Goal: Information Seeking & Learning: Learn about a topic

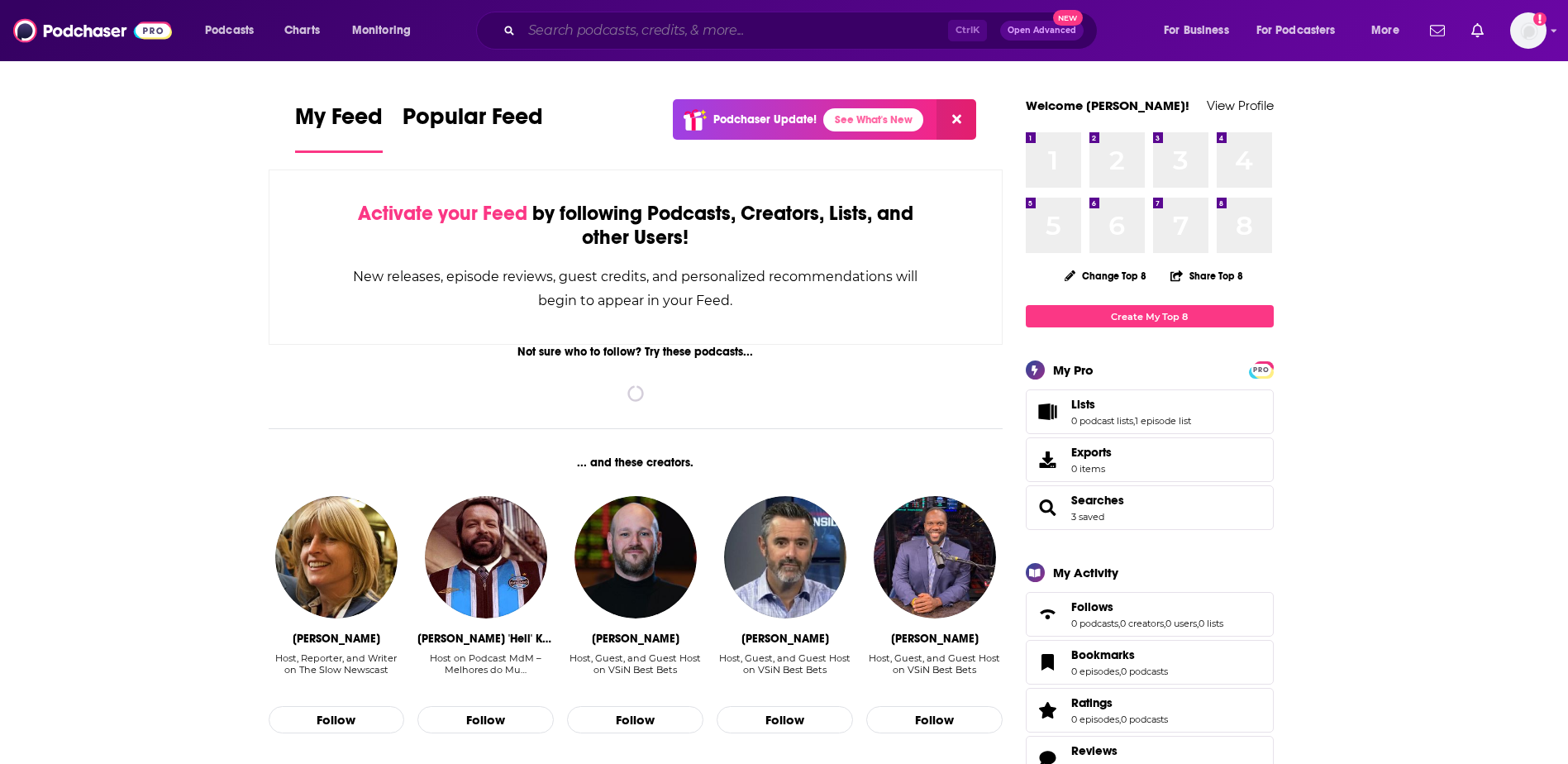
click at [586, 31] on input "Search podcasts, credits, & more..." at bounding box center [735, 30] width 426 height 26
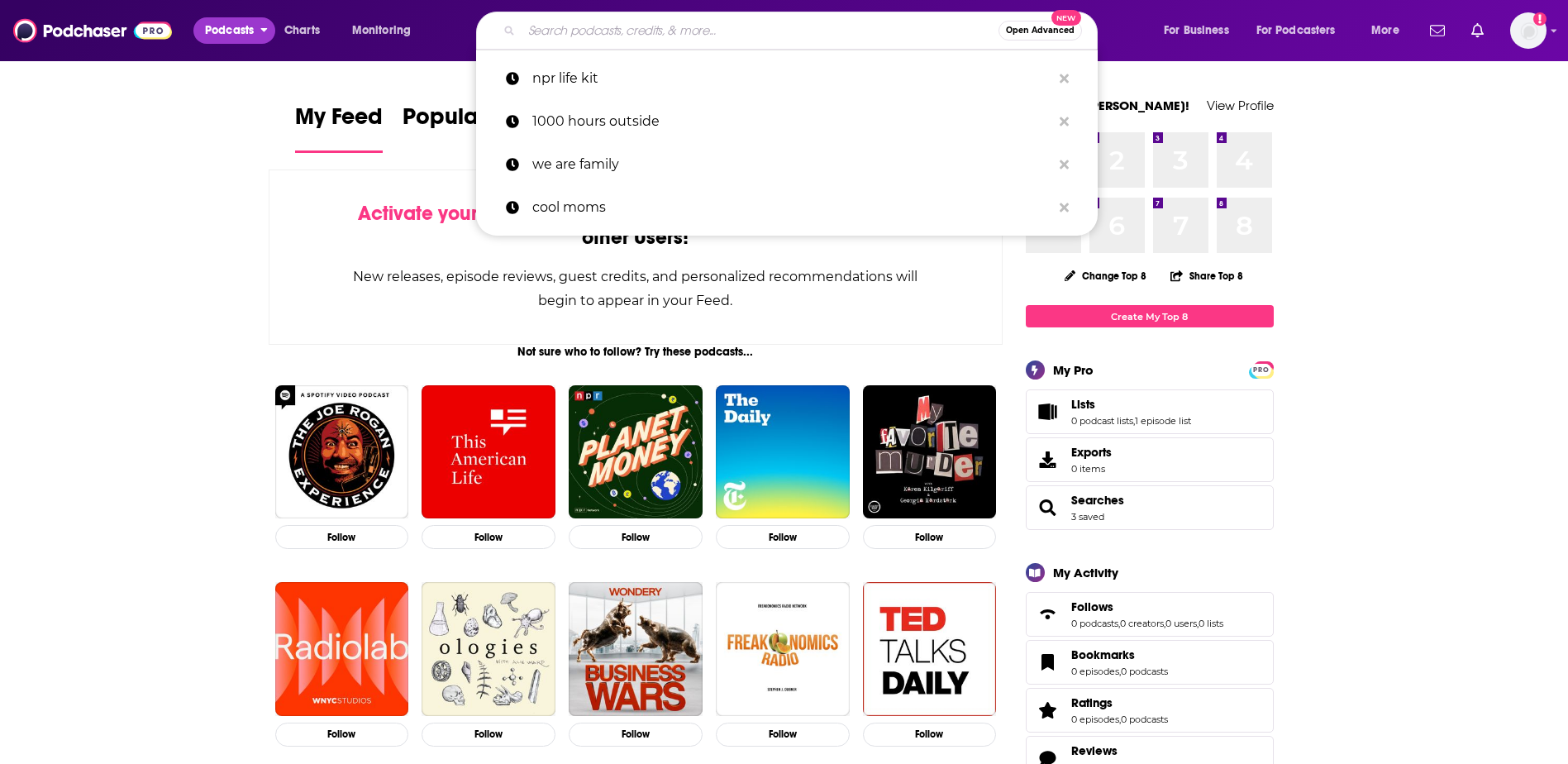
click at [233, 32] on span "Podcasts" at bounding box center [229, 30] width 49 height 23
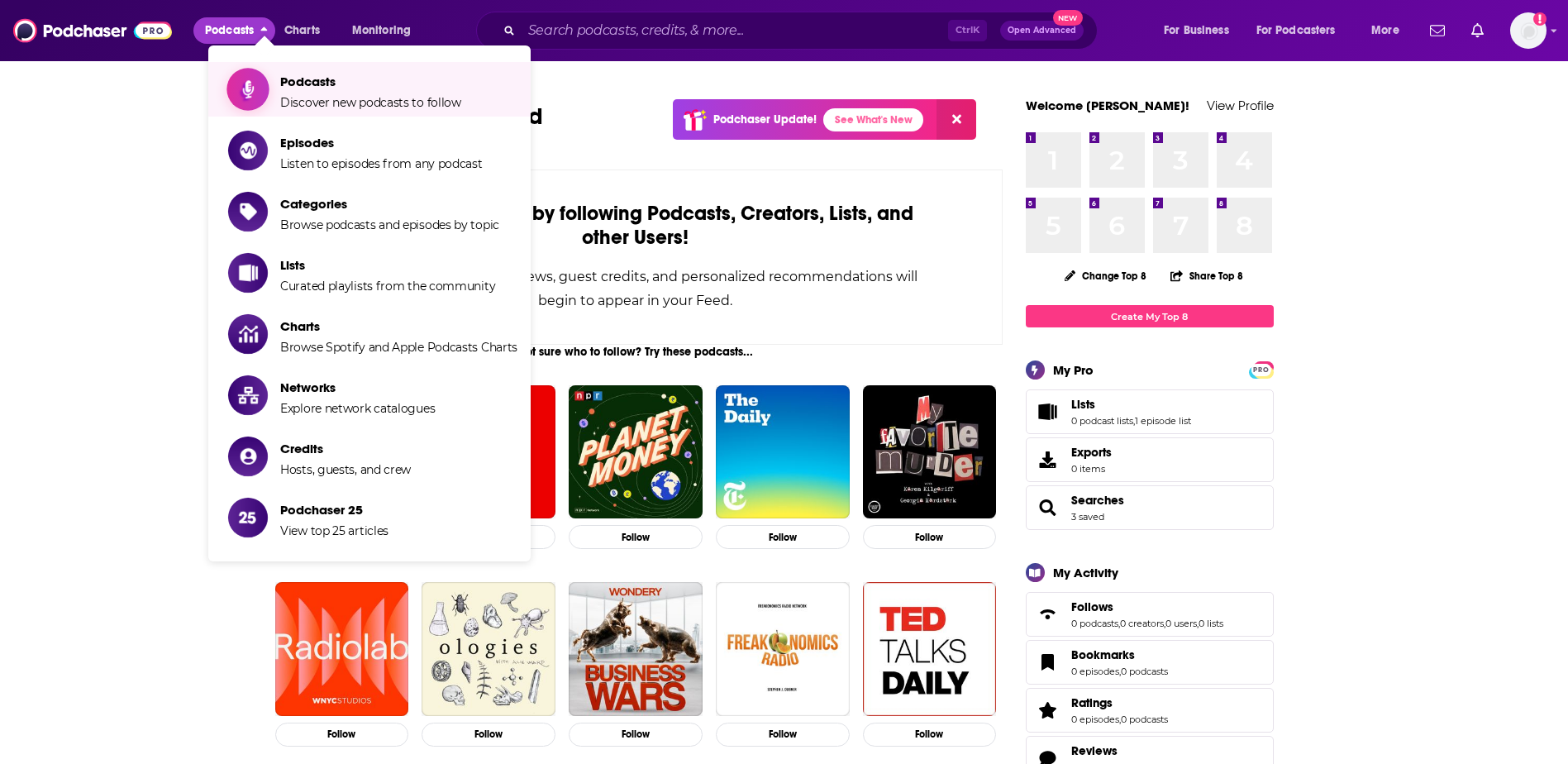
click at [320, 93] on span "Podcasts Discover new podcasts to follow" at bounding box center [370, 89] width 181 height 41
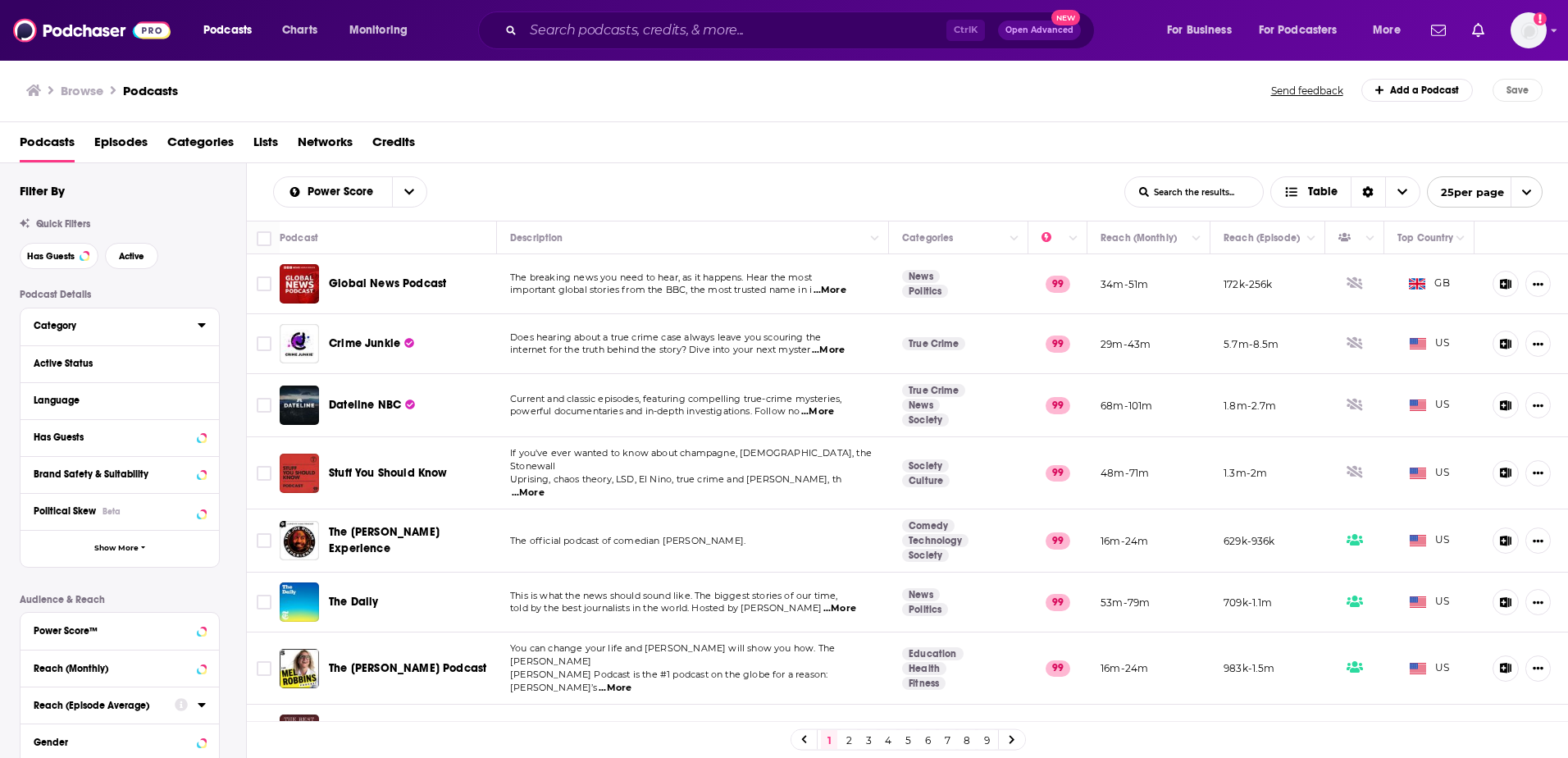
click at [201, 324] on icon at bounding box center [201, 325] width 8 height 4
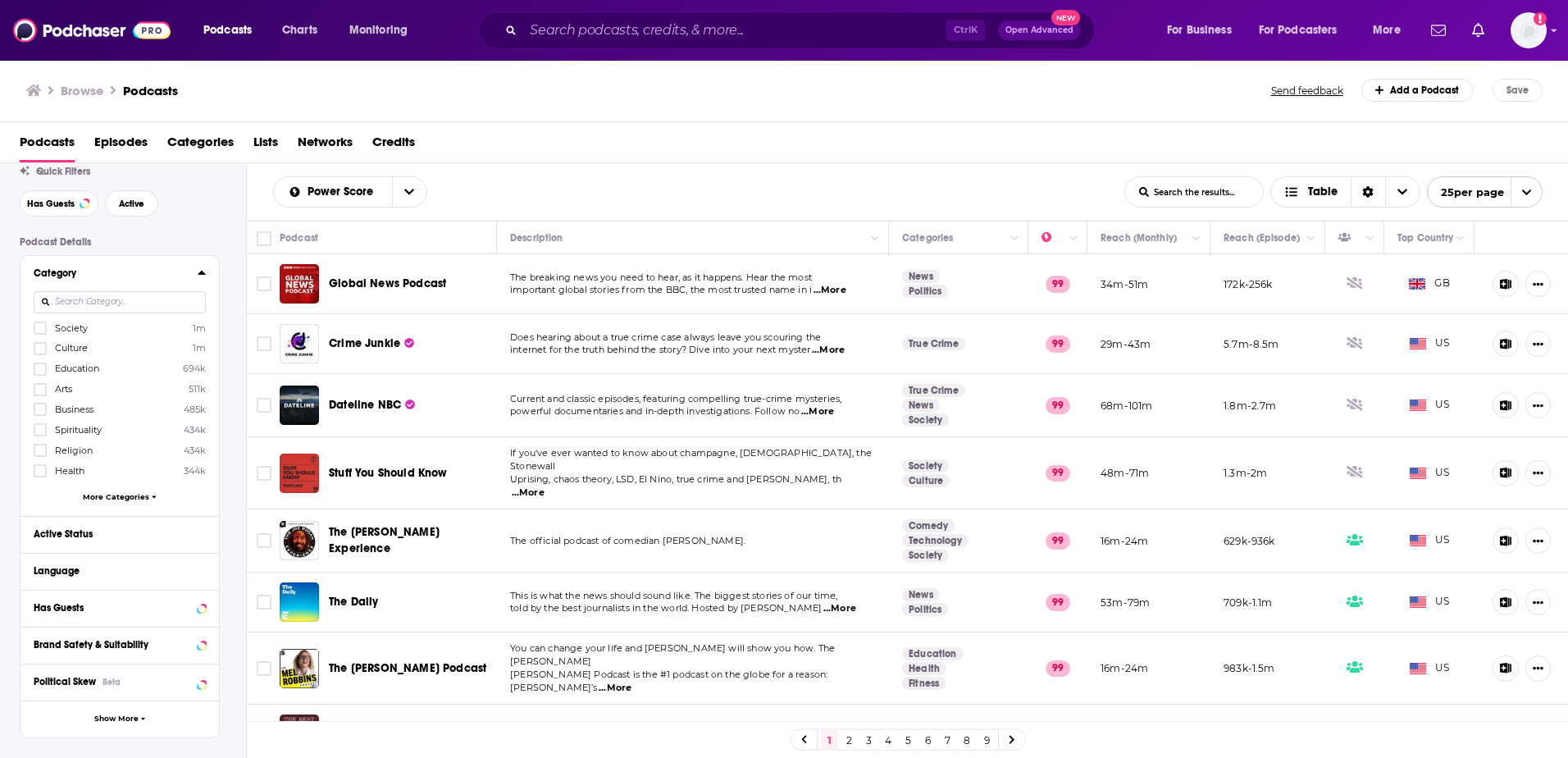
scroll to position [82, 0]
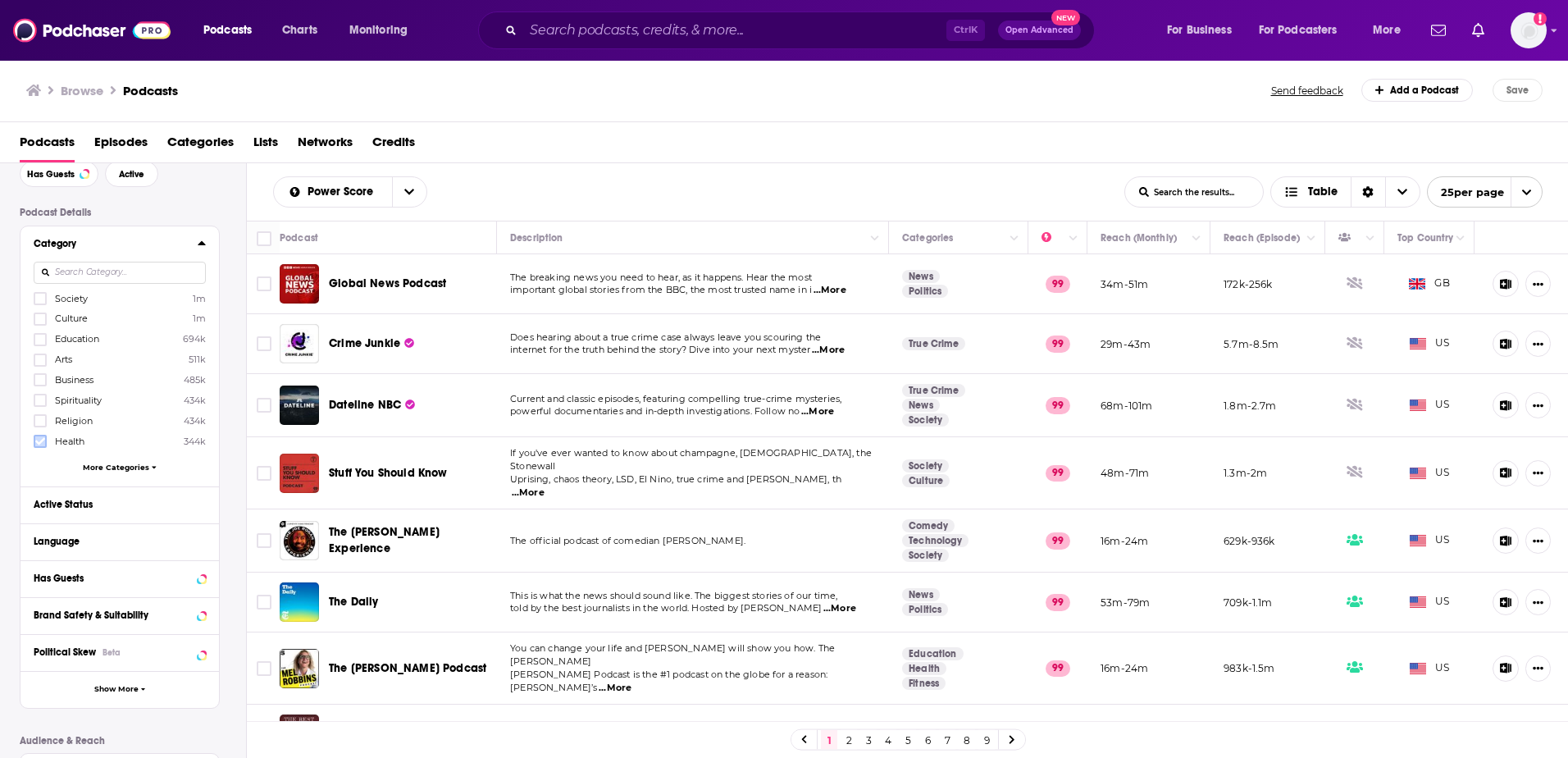
click at [44, 443] on icon at bounding box center [40, 442] width 10 height 10
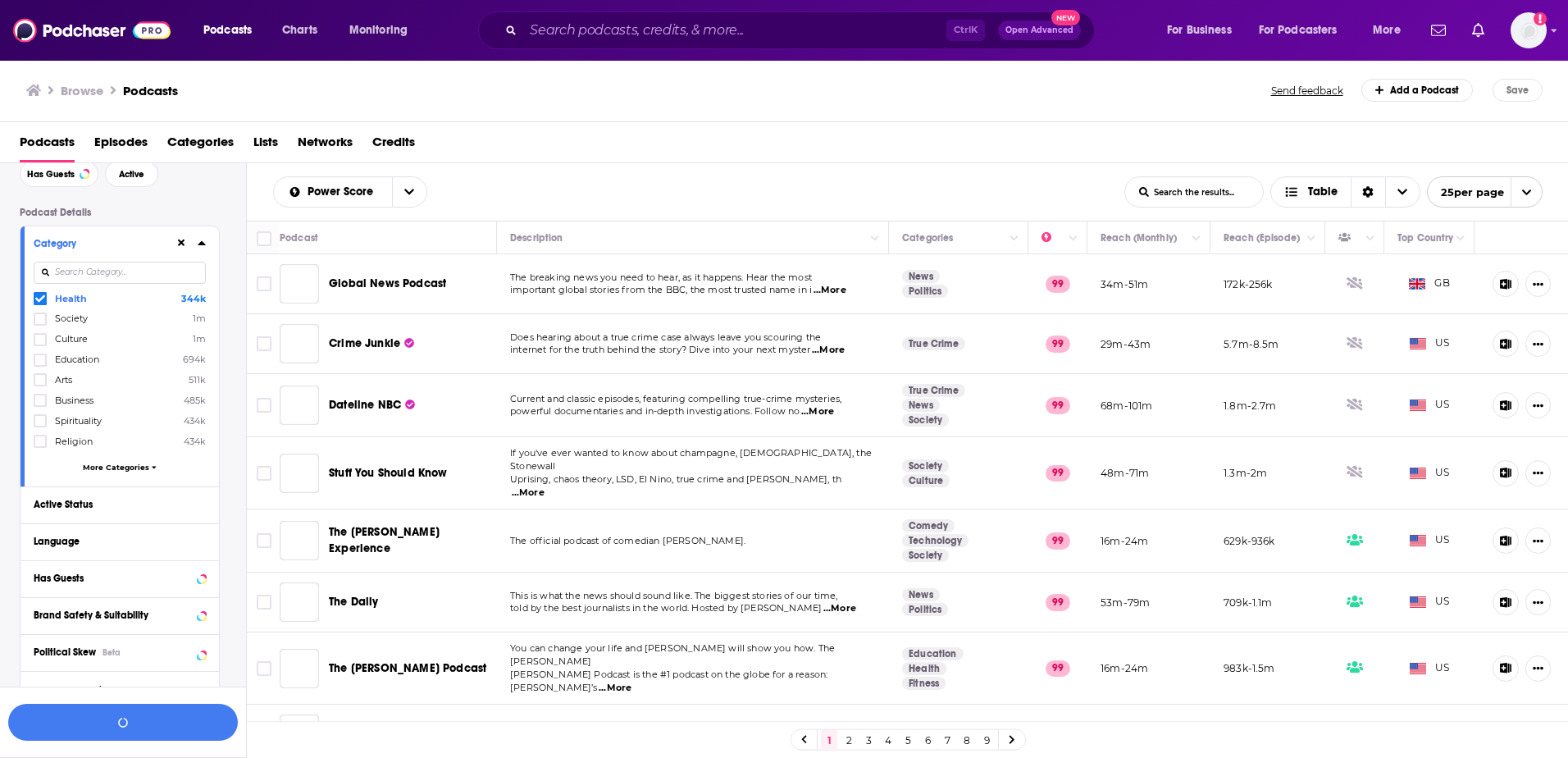
scroll to position [123, 0]
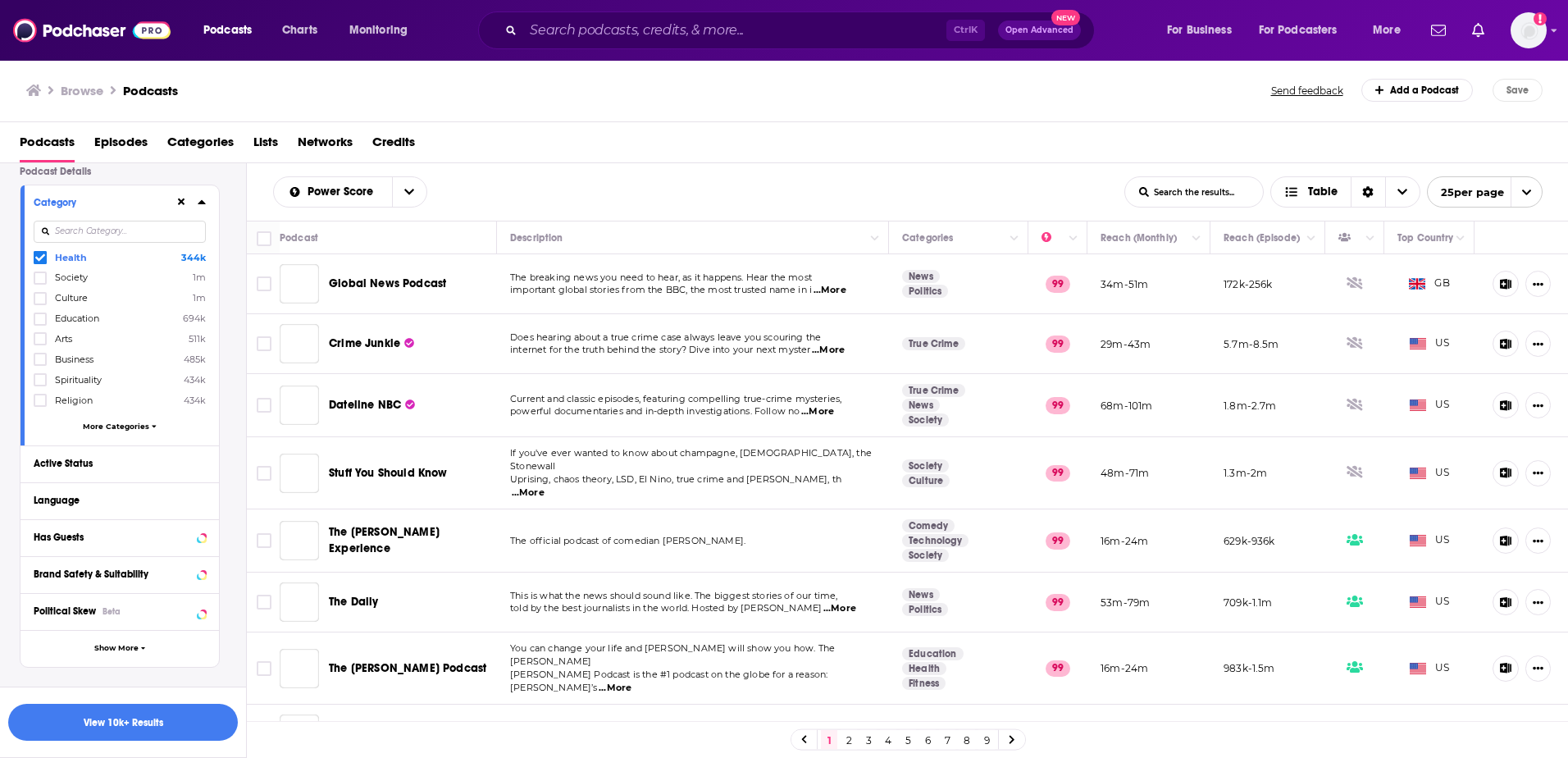
click at [141, 426] on span "More Categories" at bounding box center [116, 426] width 66 height 9
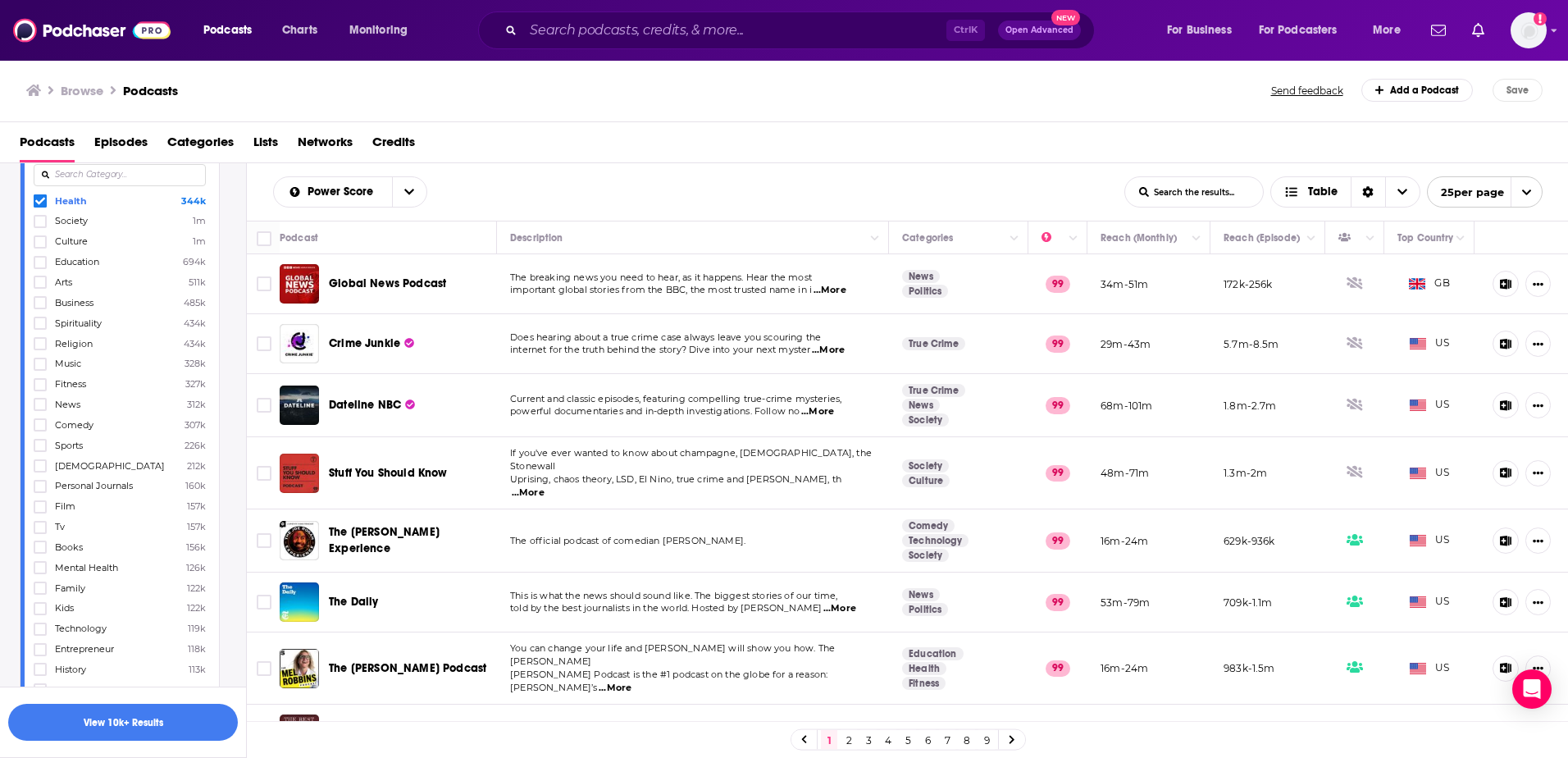
scroll to position [205, 0]
click at [38, 604] on icon at bounding box center [40, 603] width 10 height 8
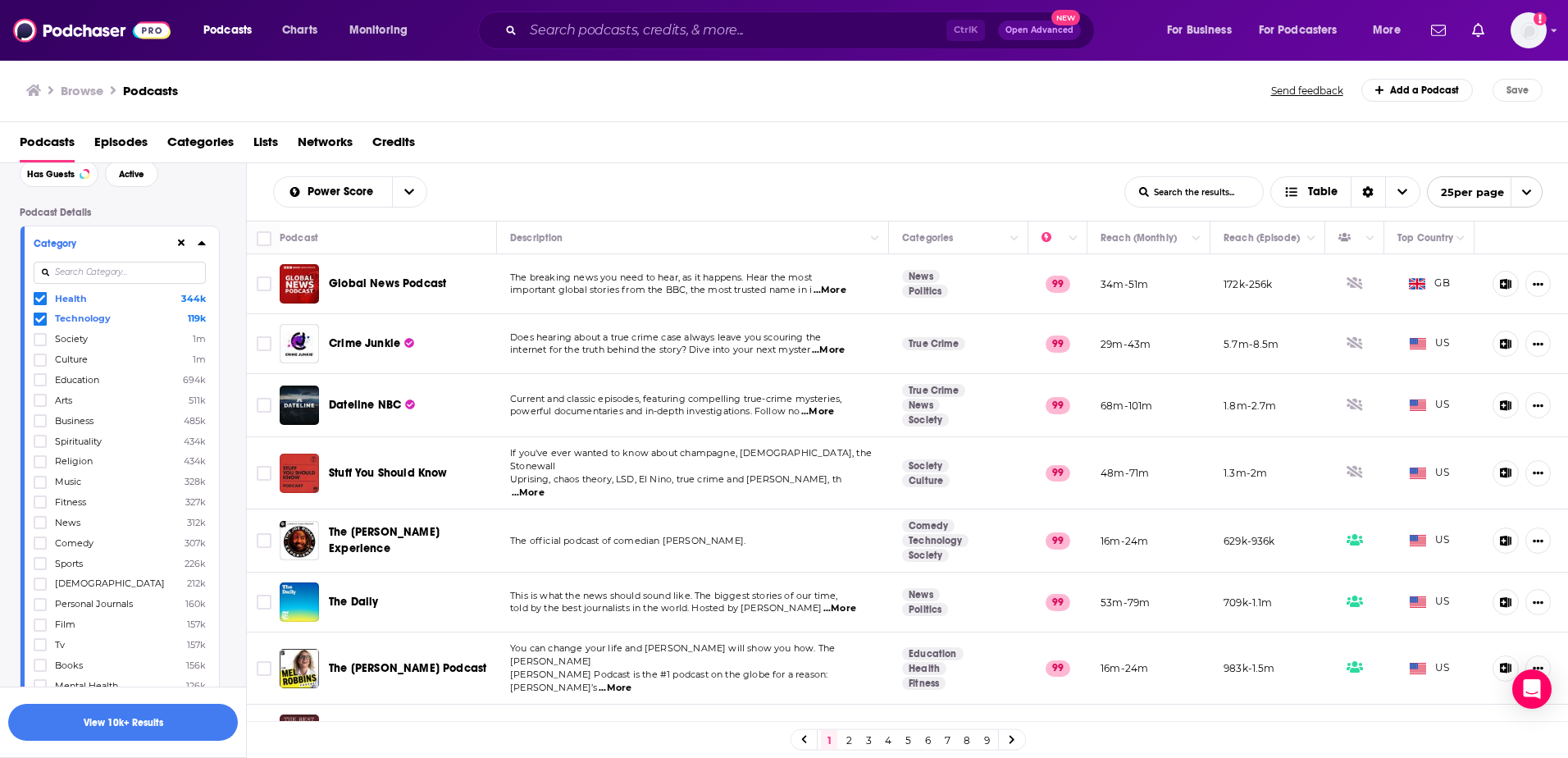
scroll to position [0, 0]
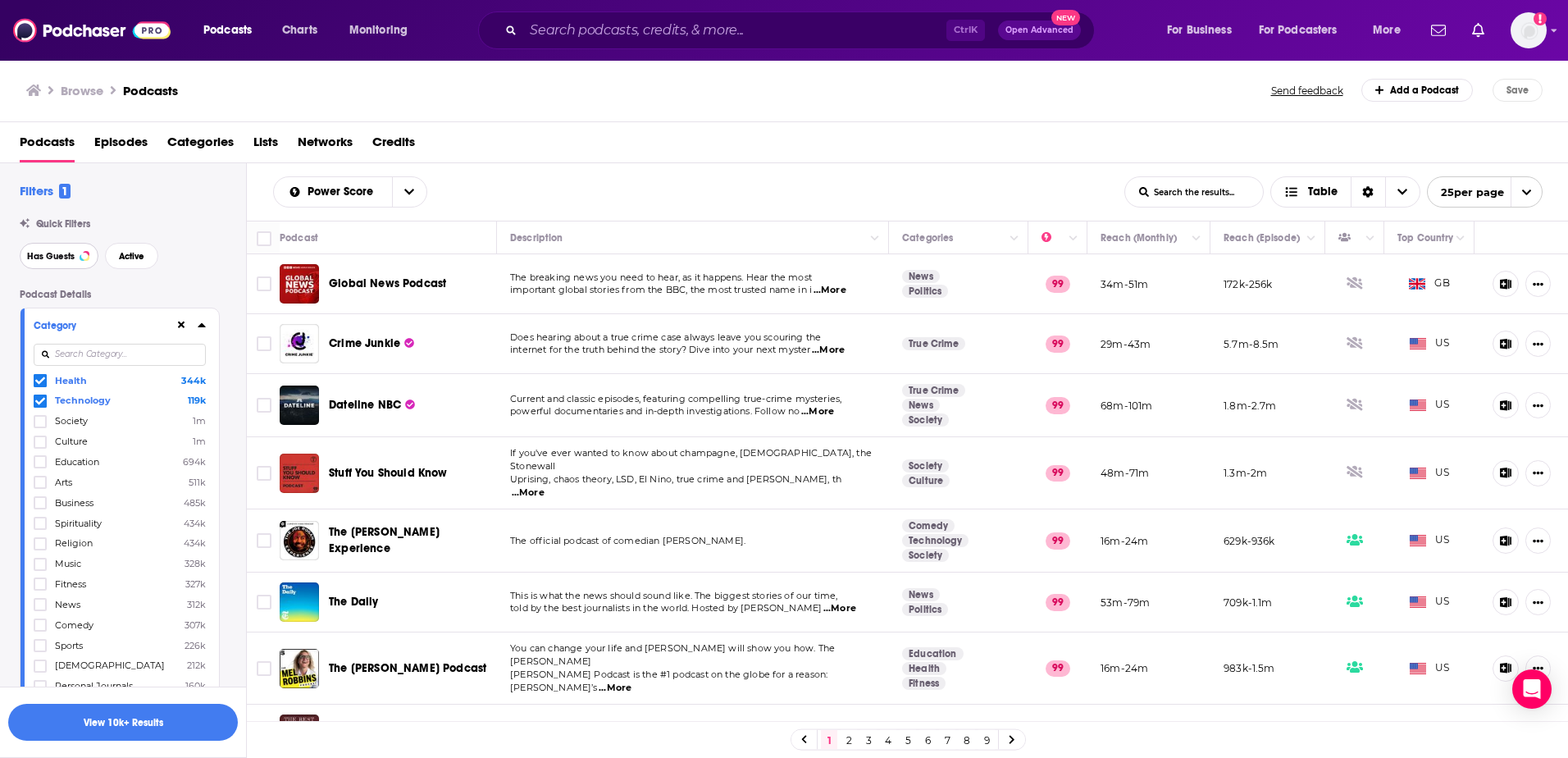
click at [50, 247] on button "Has Guests" at bounding box center [59, 255] width 79 height 26
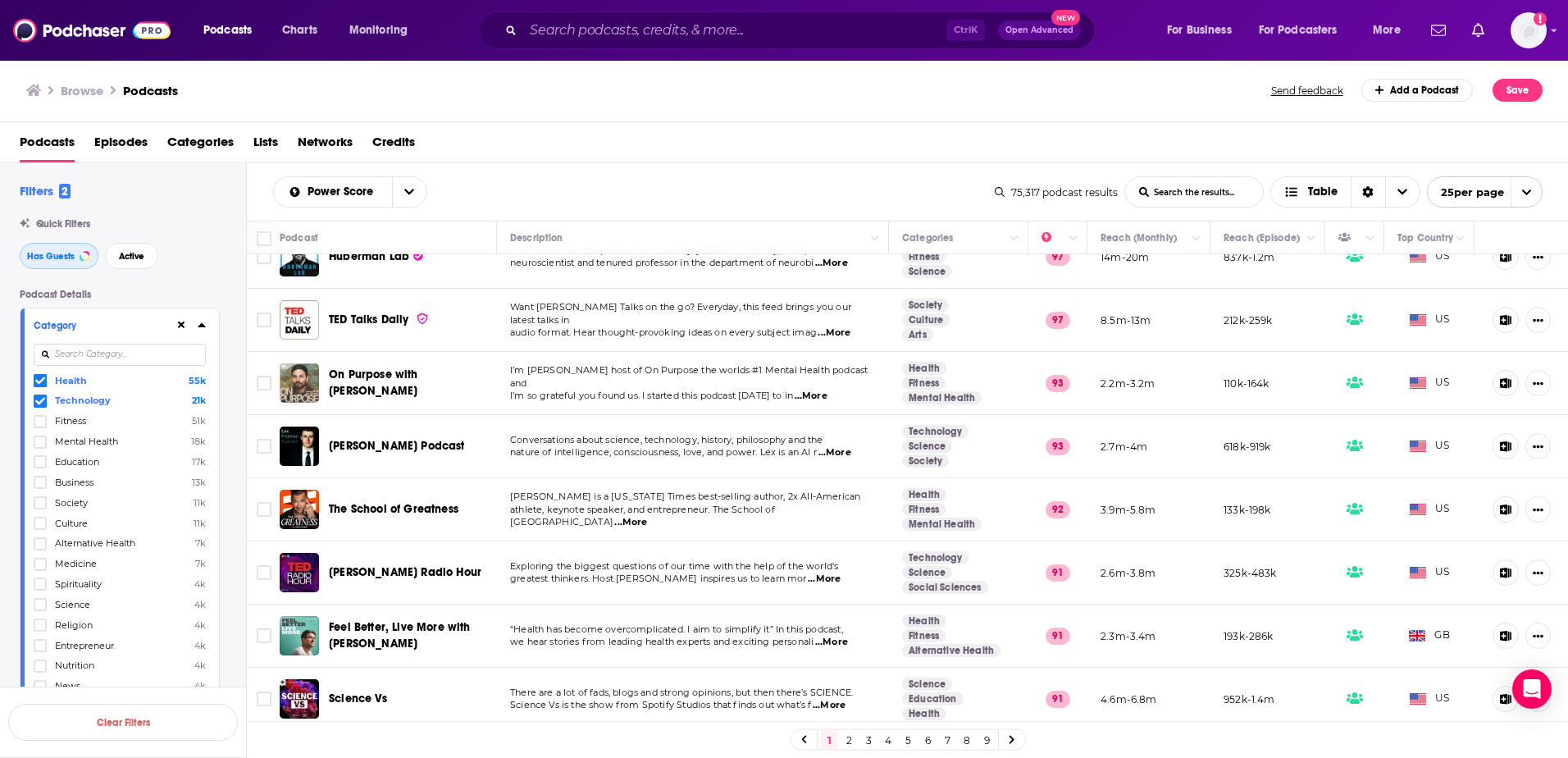
scroll to position [246, 0]
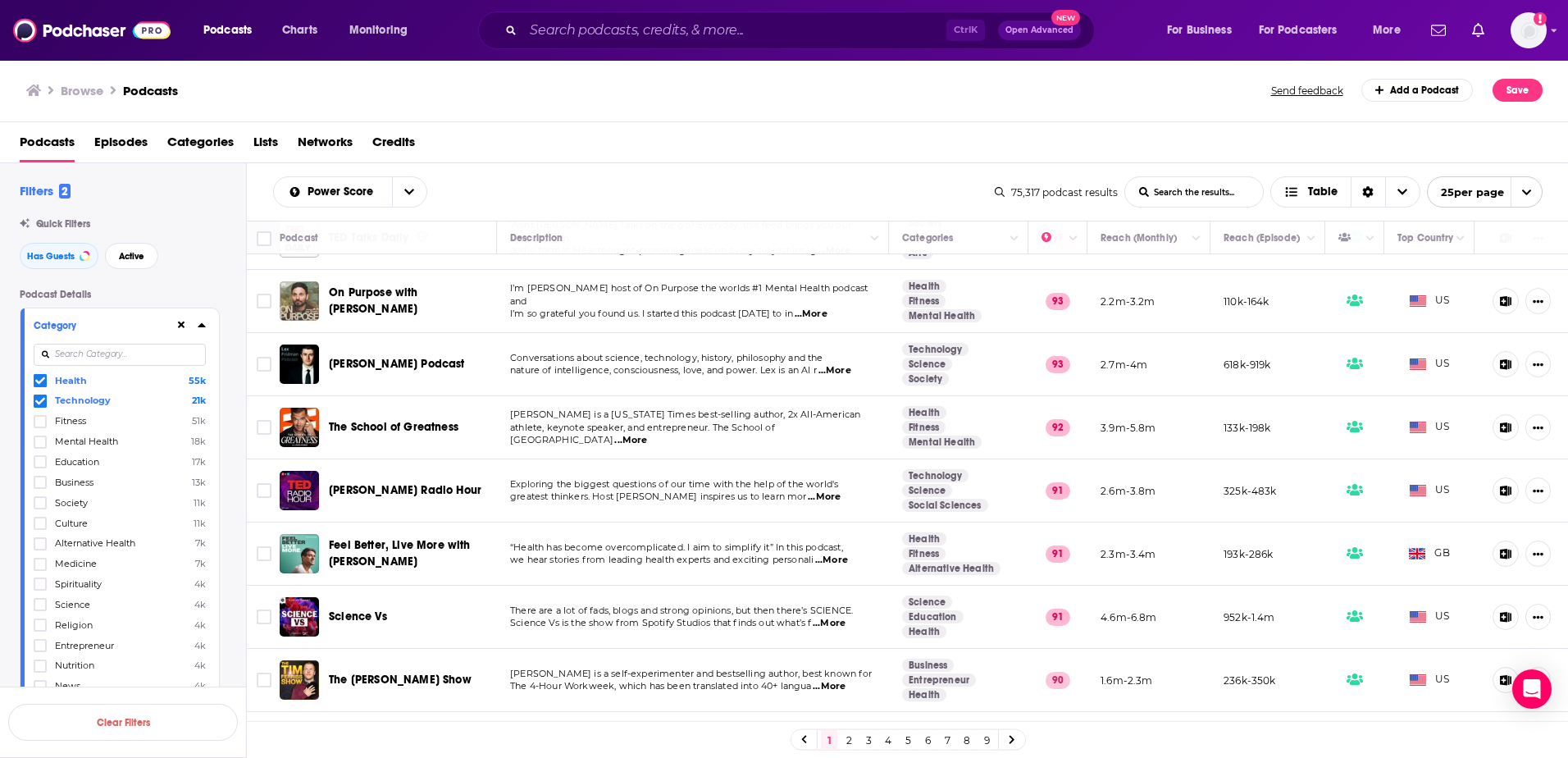
click at [830, 617] on span "...More" at bounding box center [828, 624] width 33 height 13
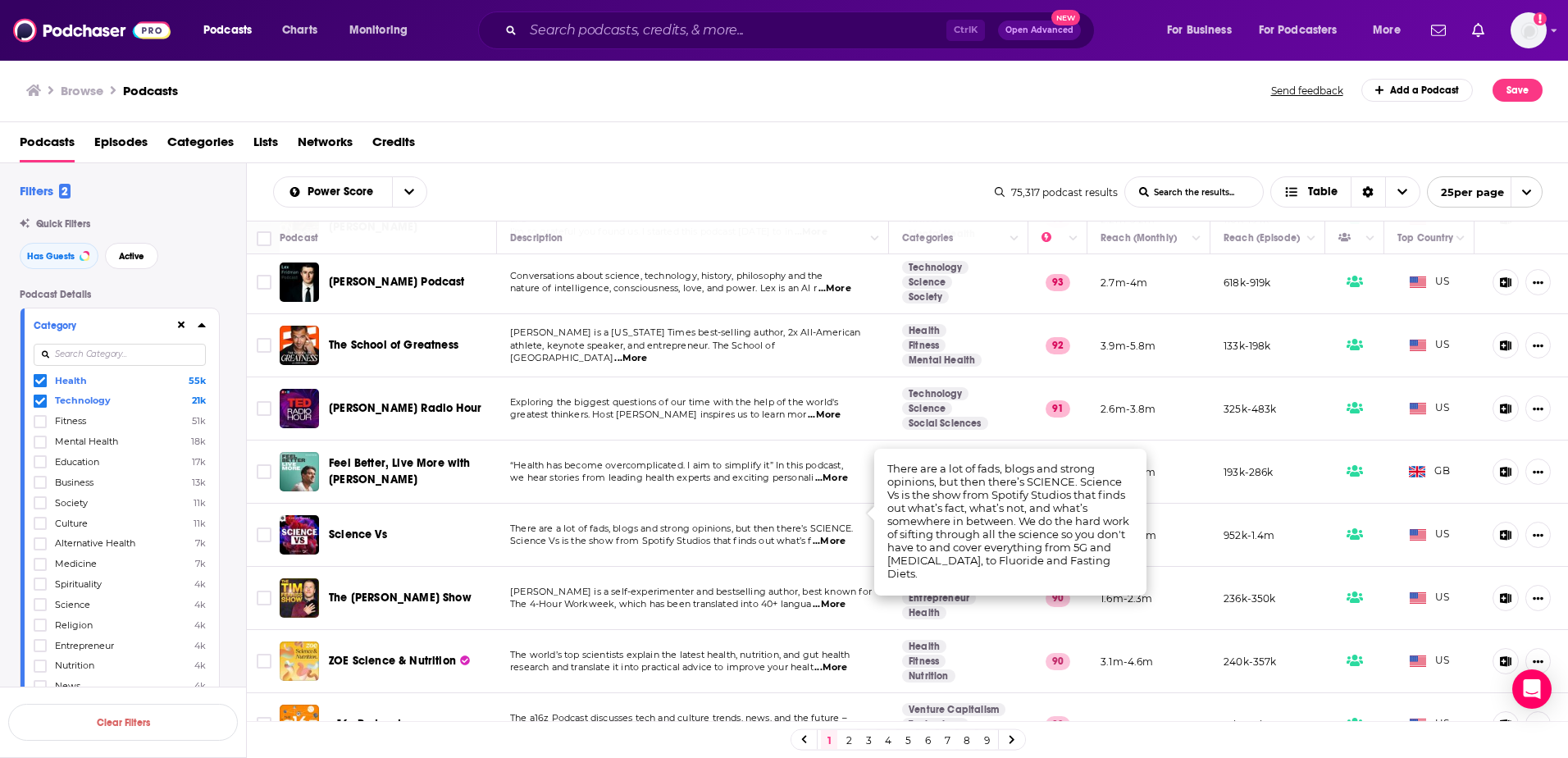
scroll to position [410, 0]
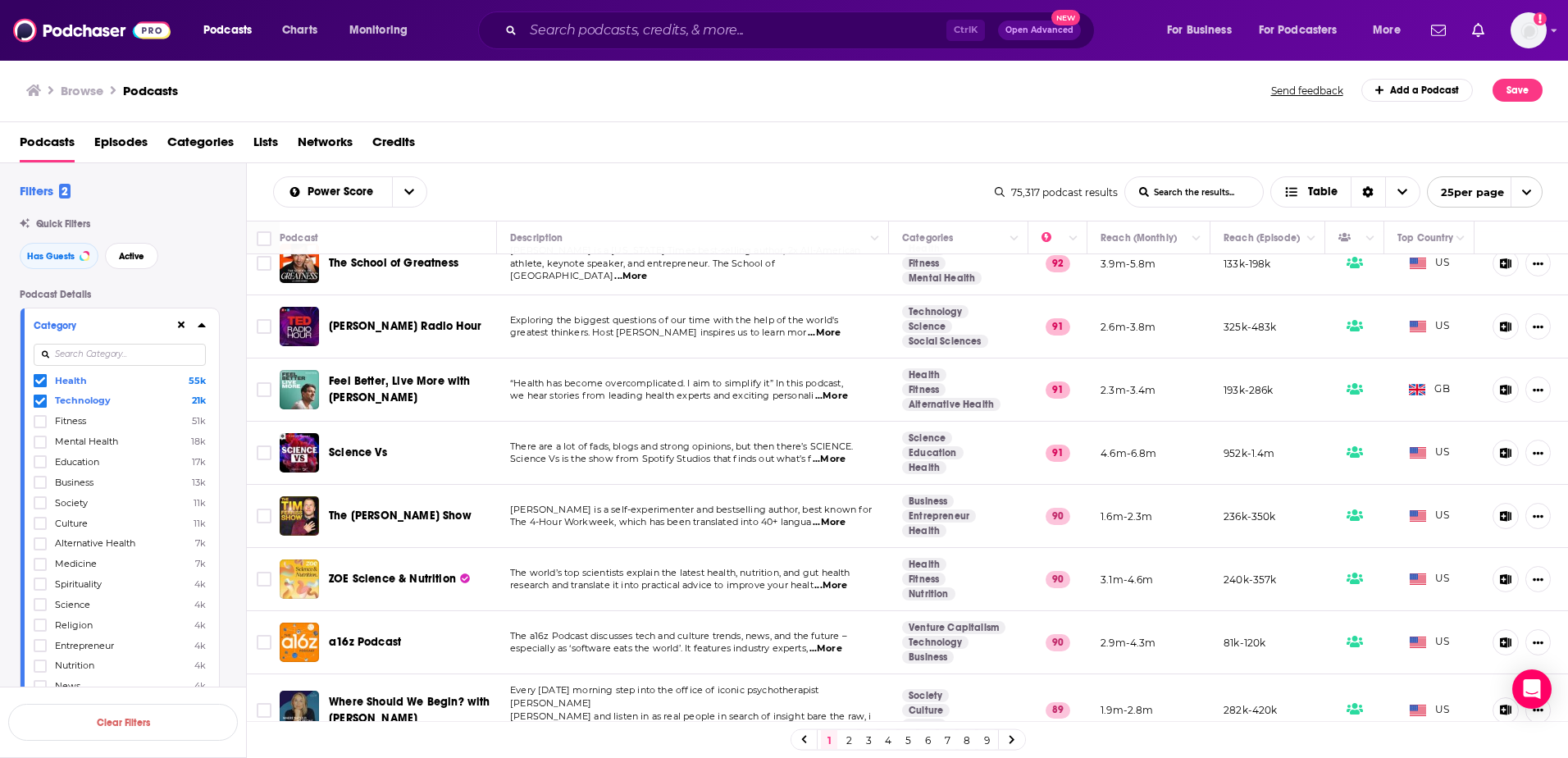
click at [828, 579] on span "...More" at bounding box center [830, 586] width 33 height 13
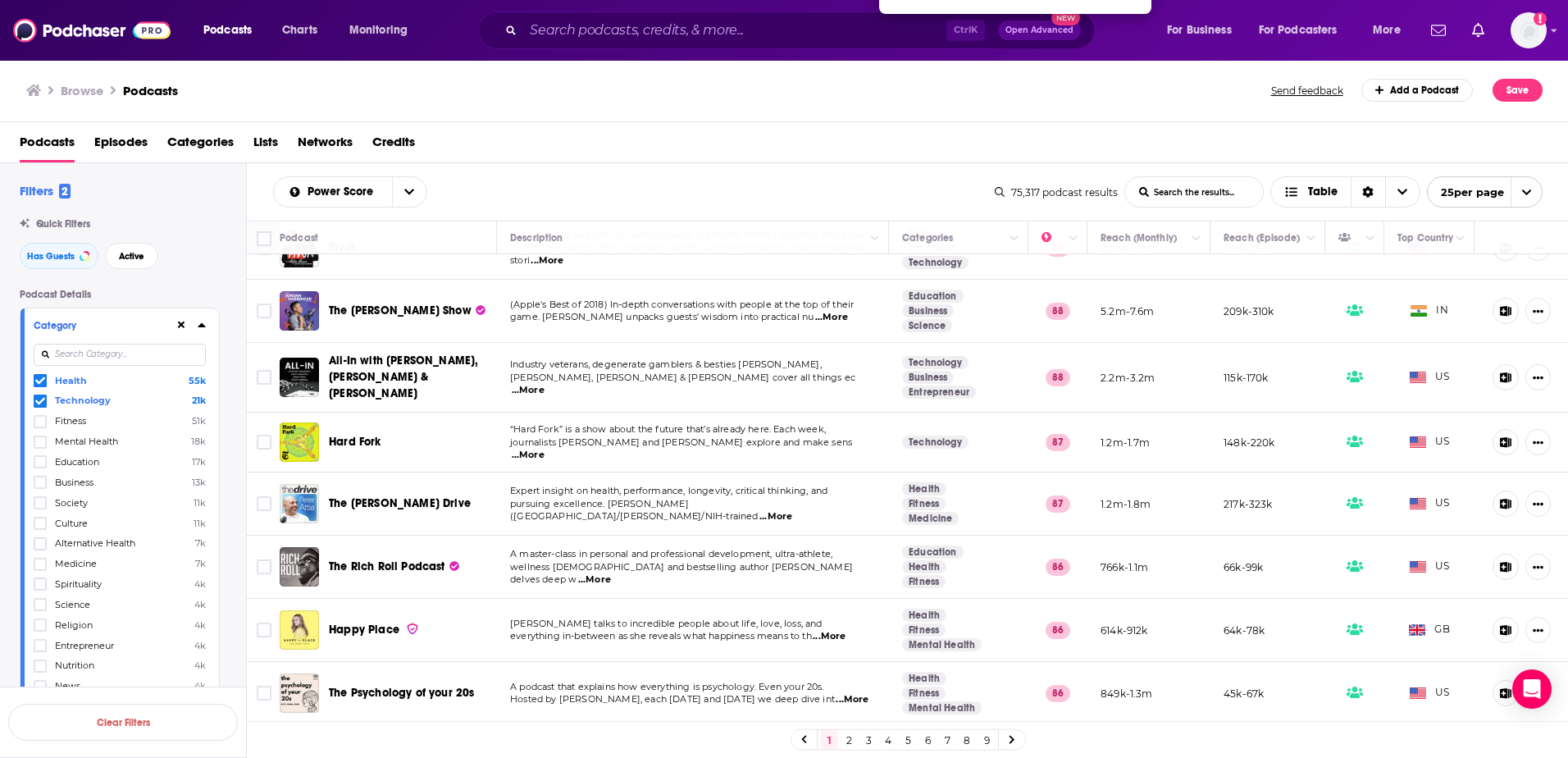
scroll to position [1106, 0]
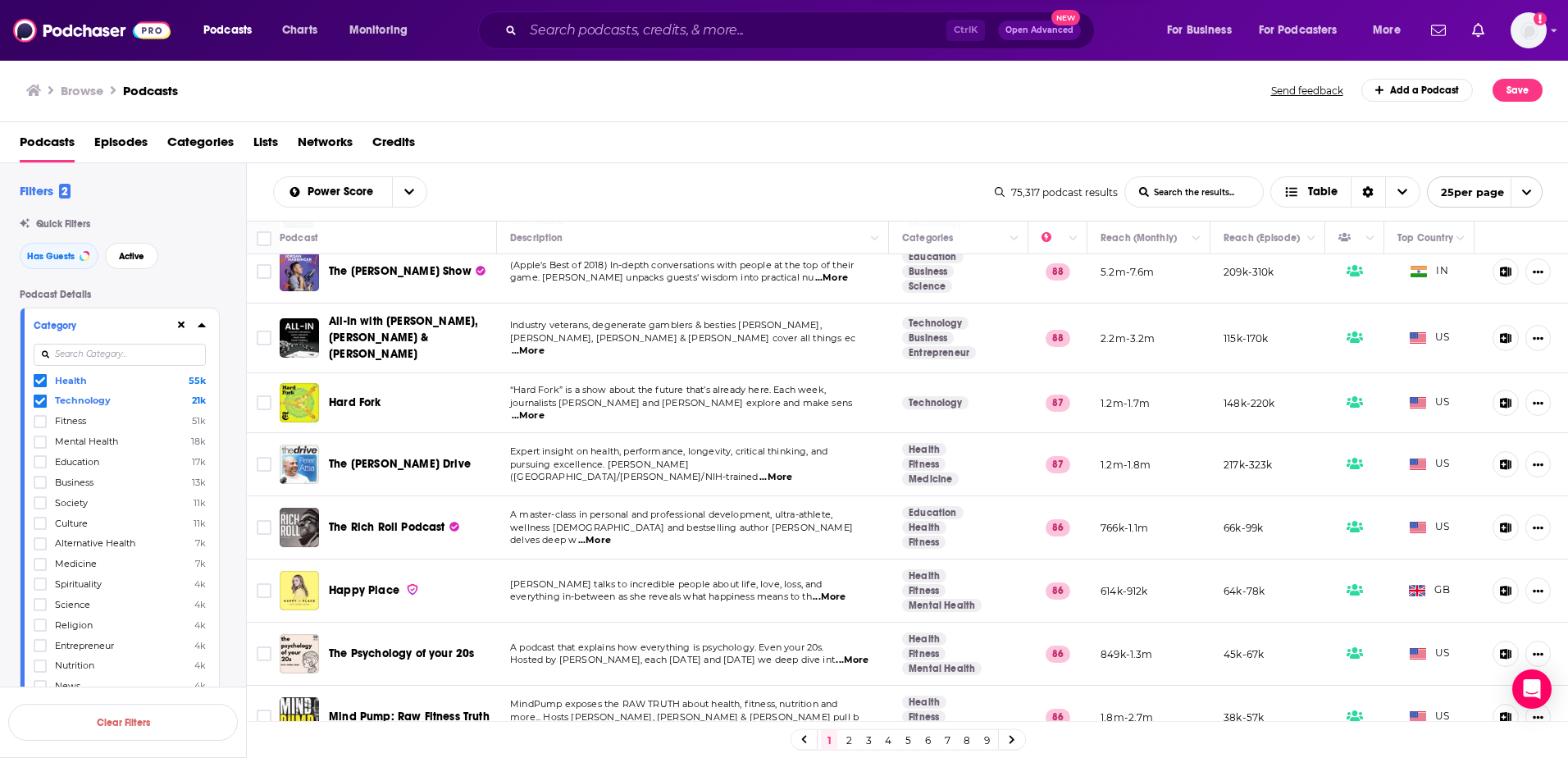
click at [848, 740] on link "2" at bounding box center [849, 740] width 17 height 19
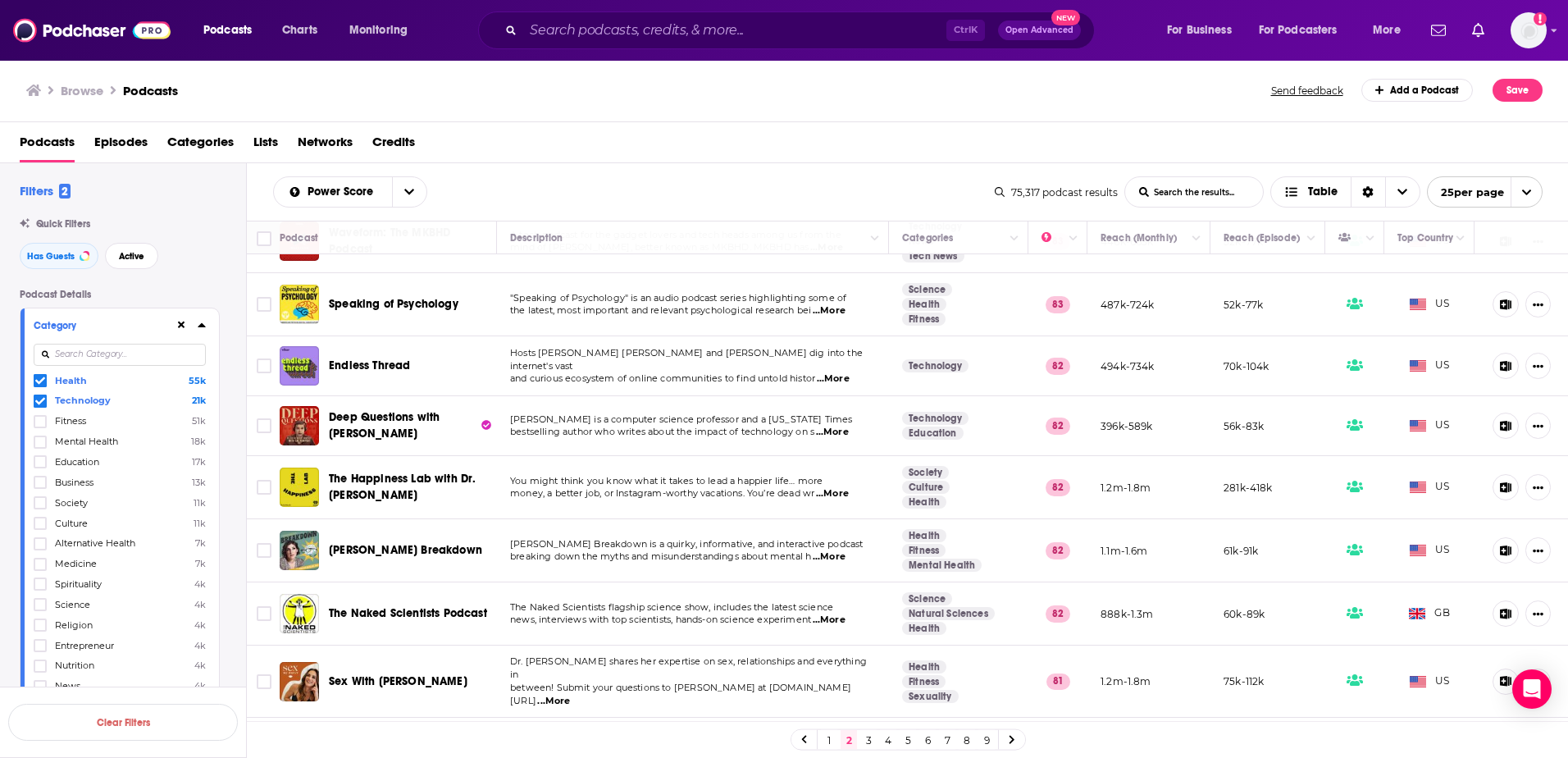
scroll to position [1095, 0]
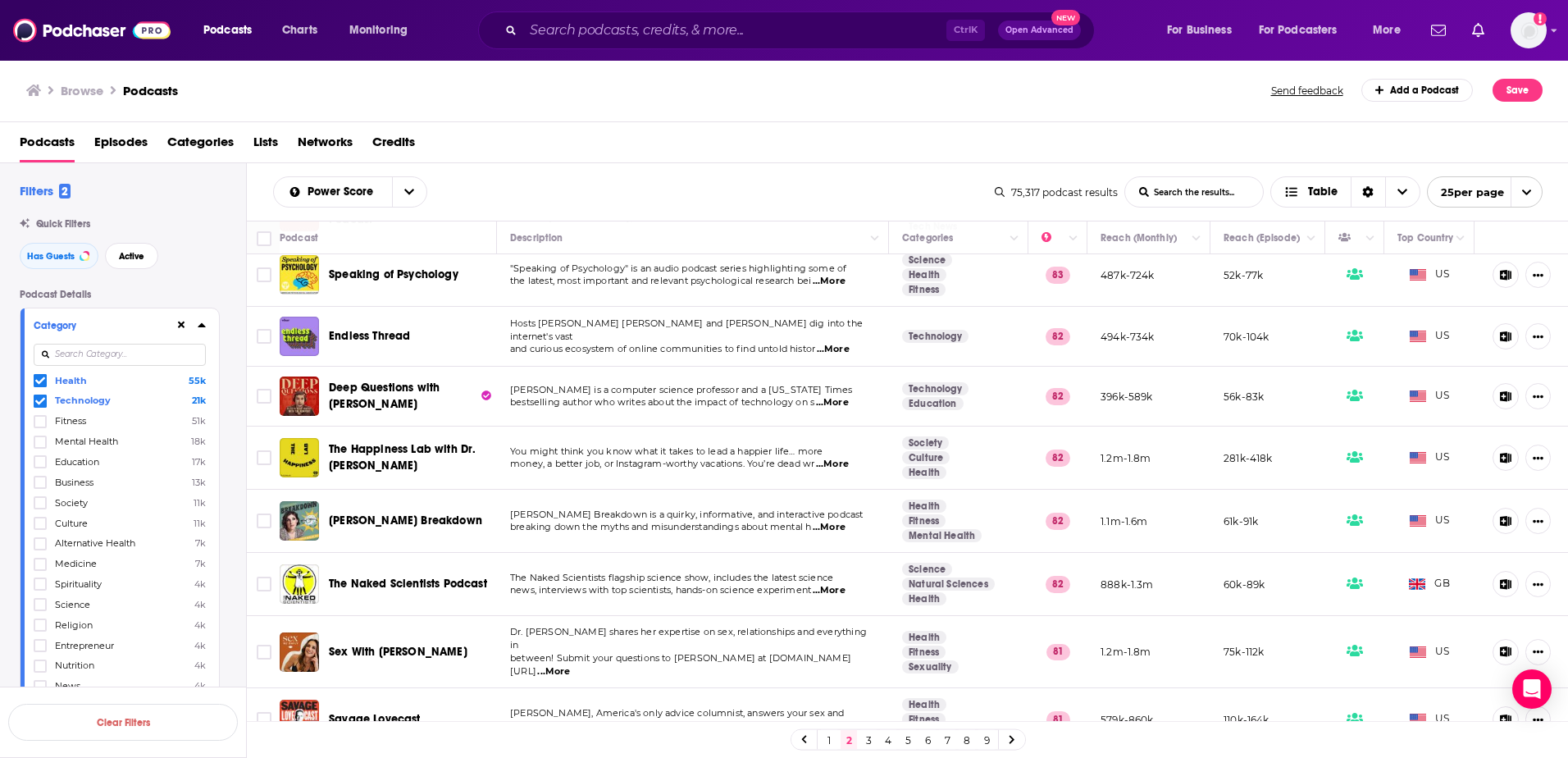
click at [870, 740] on link "3" at bounding box center [869, 740] width 17 height 19
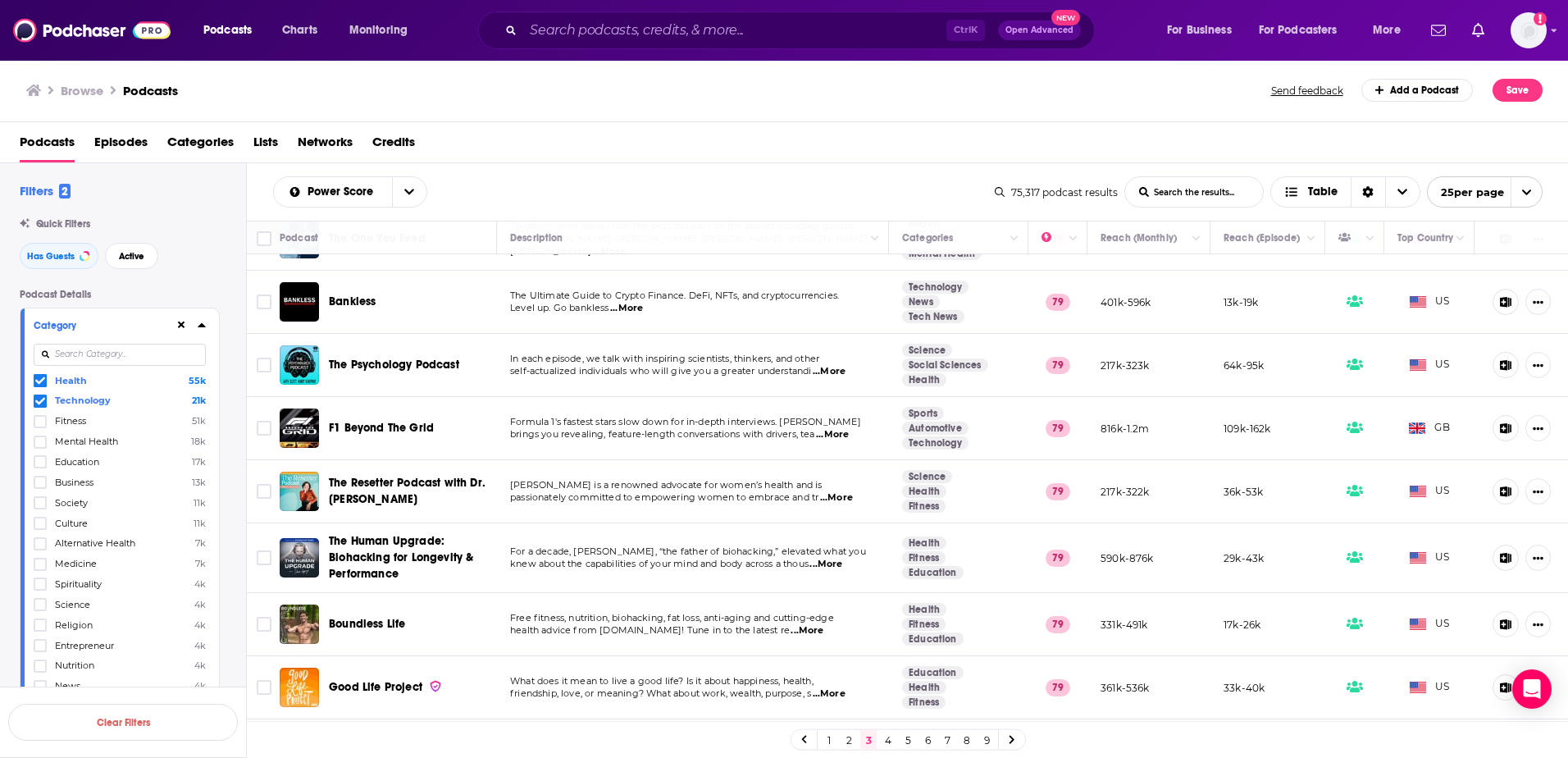
scroll to position [1116, 0]
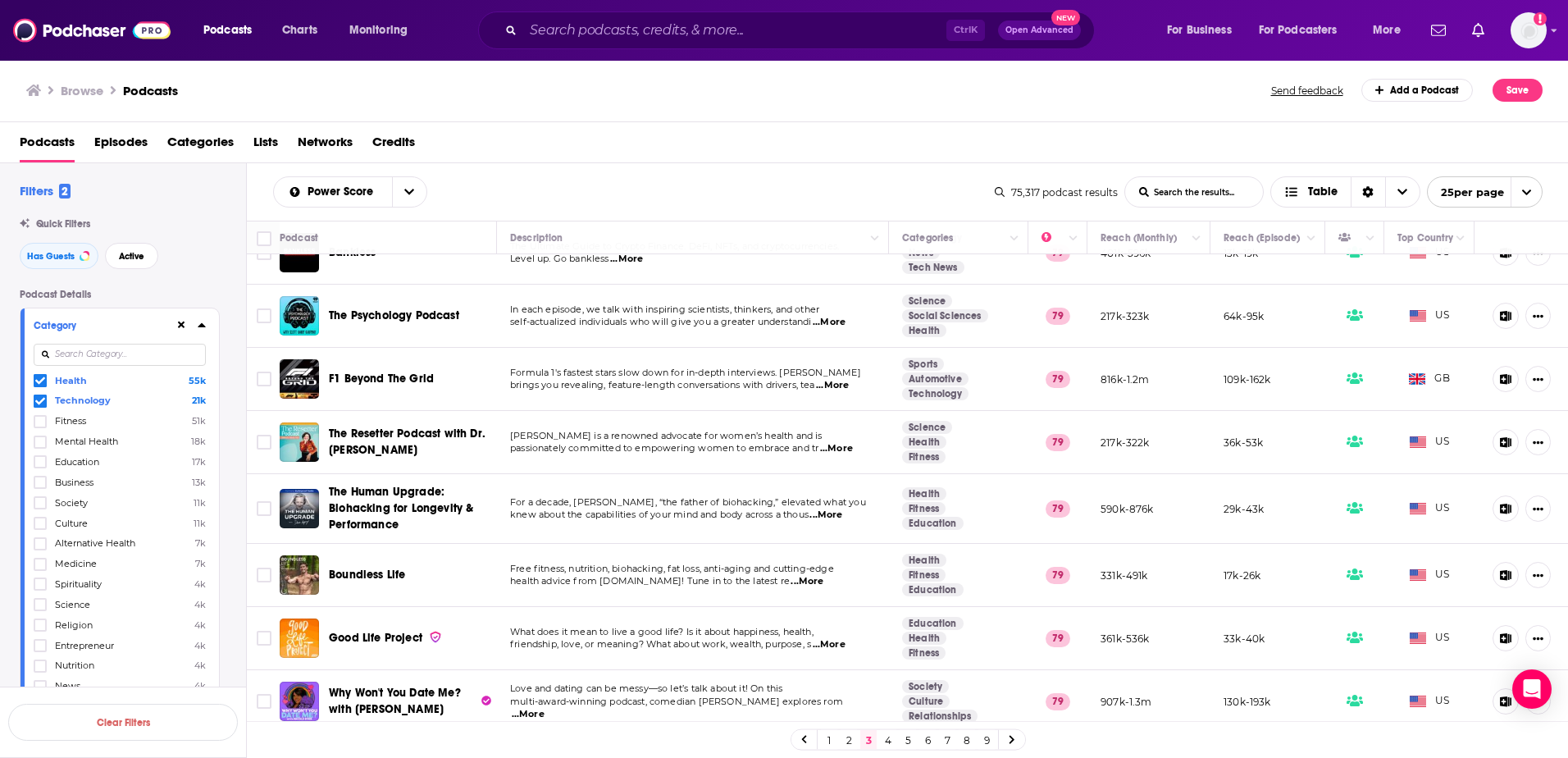
click at [889, 741] on link "4" at bounding box center [888, 740] width 17 height 19
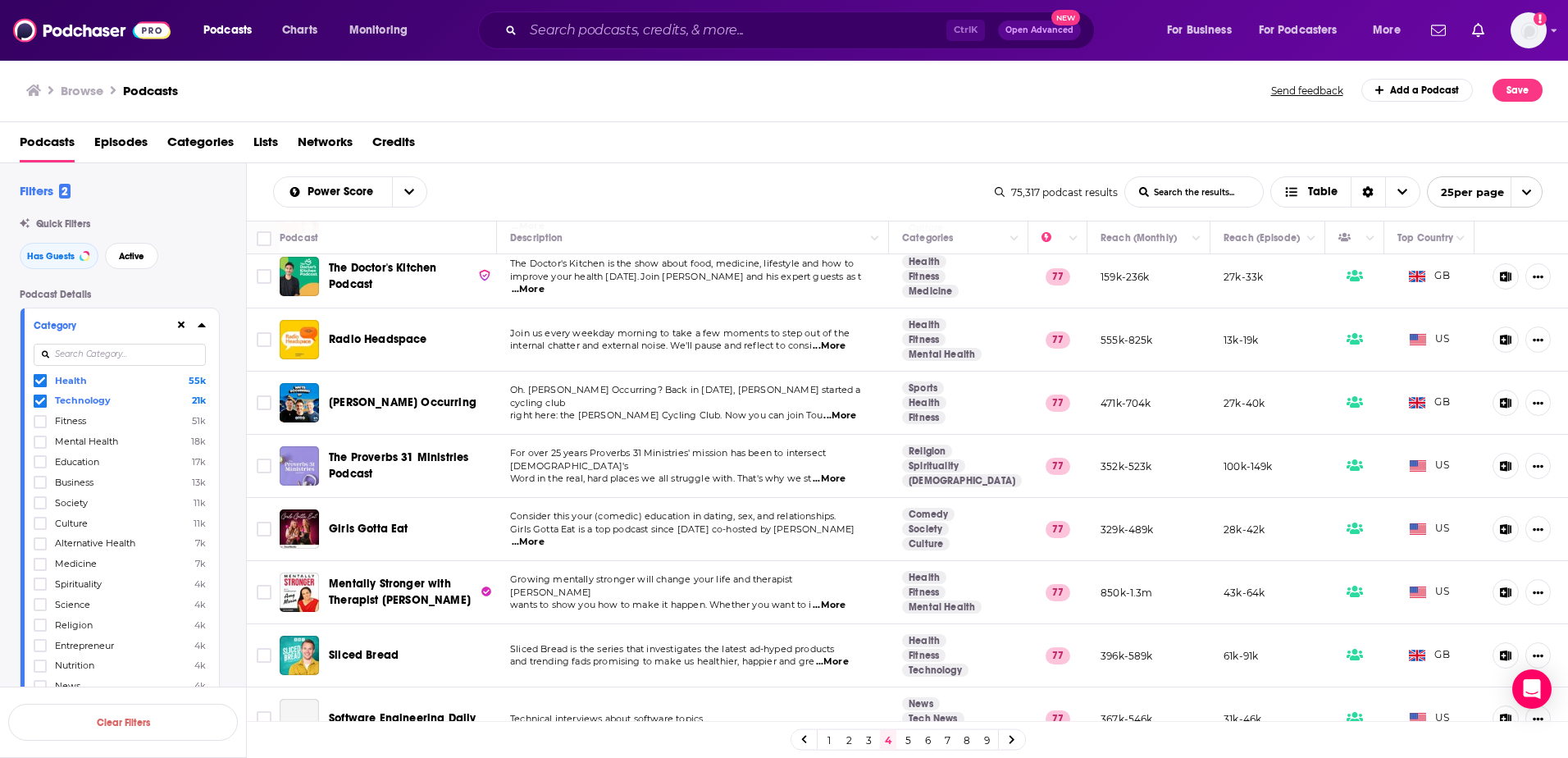
scroll to position [1102, 0]
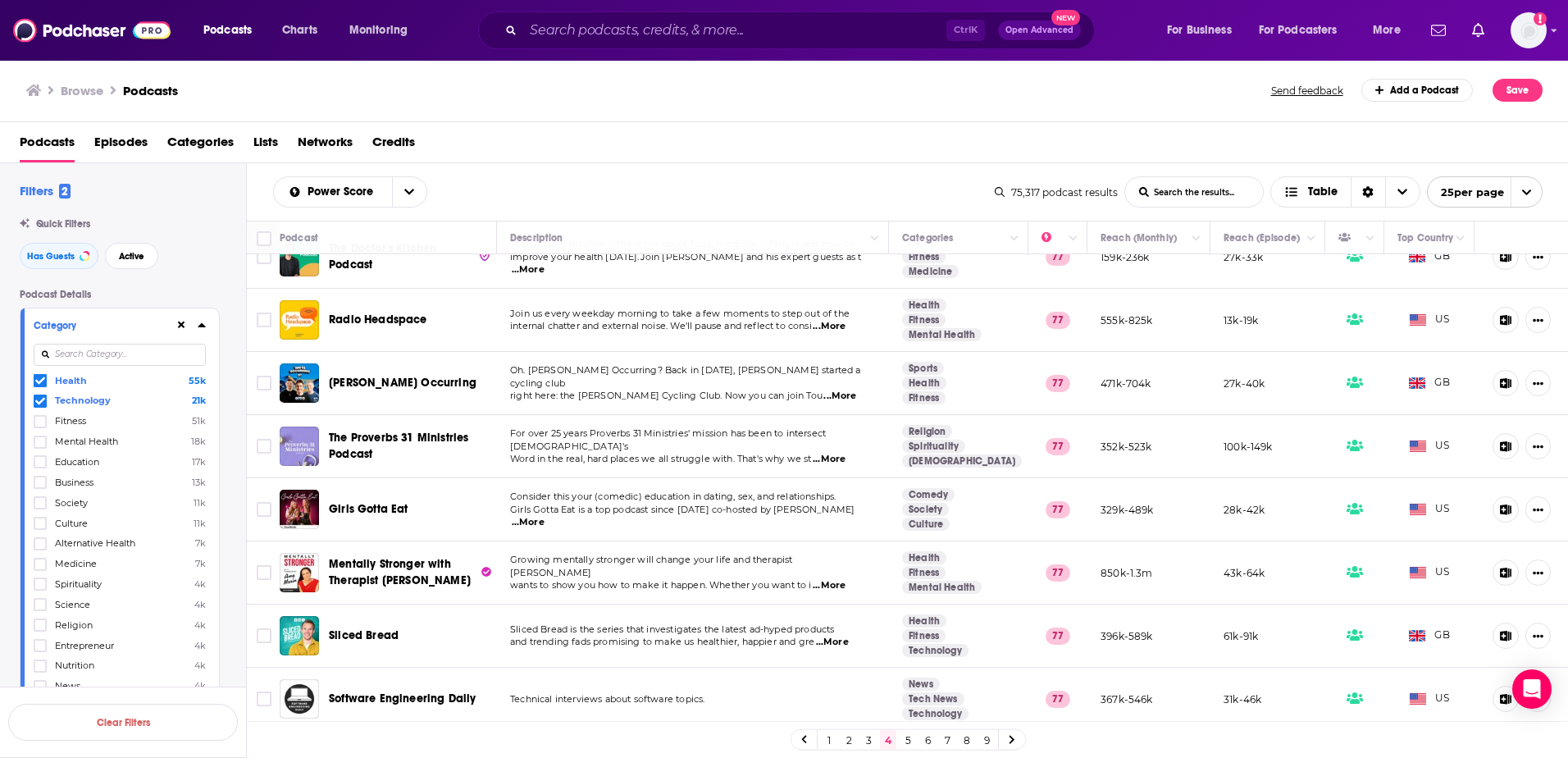
click at [907, 740] on link "5" at bounding box center [908, 740] width 17 height 19
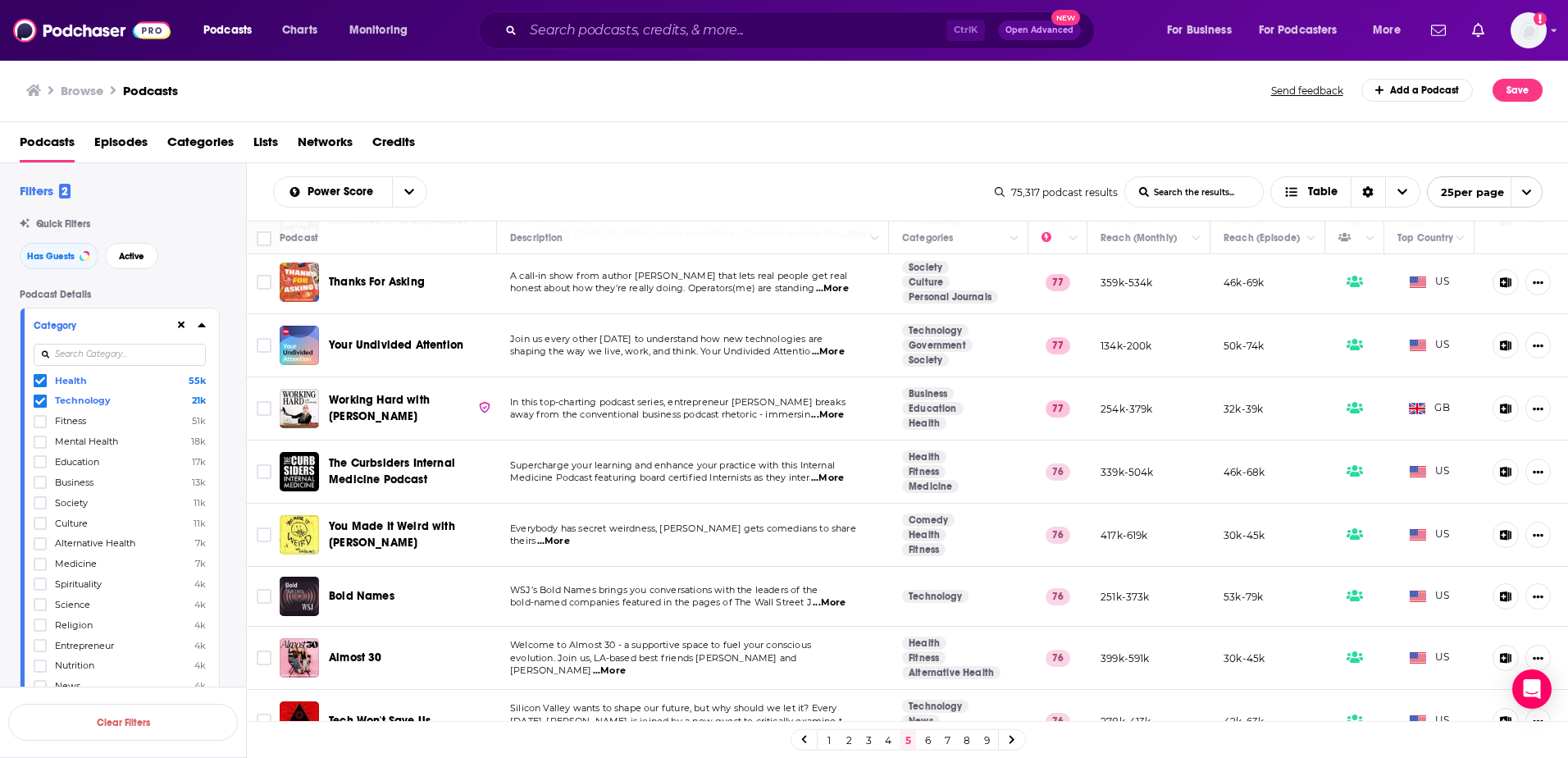
scroll to position [410, 0]
